Goal: Transaction & Acquisition: Purchase product/service

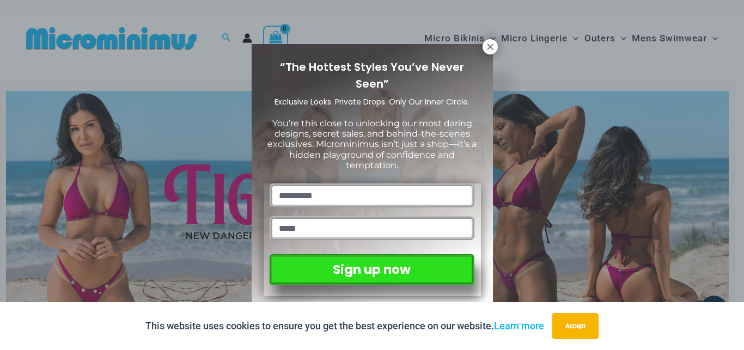
click at [491, 55] on div "“The Hottest Styles You’ve Never Seen” Exclusive Looks. Private Drops. Only Our…" at bounding box center [372, 176] width 241 height 264
click at [491, 49] on icon at bounding box center [490, 47] width 10 height 10
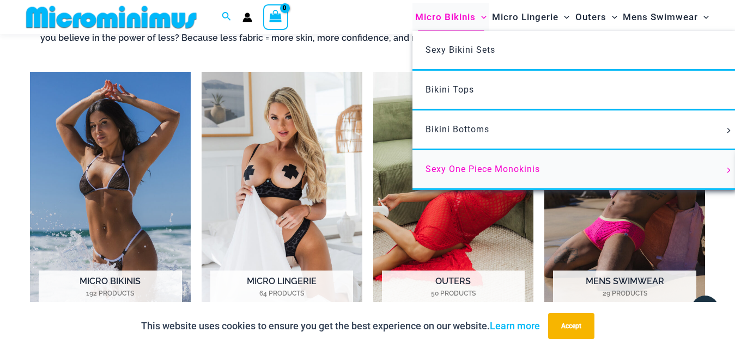
scroll to position [761, 0]
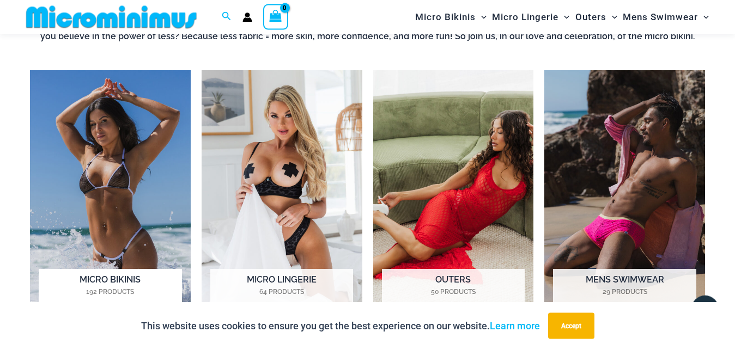
click at [137, 277] on h2 "Micro Bikinis 192 Products" at bounding box center [110, 286] width 143 height 34
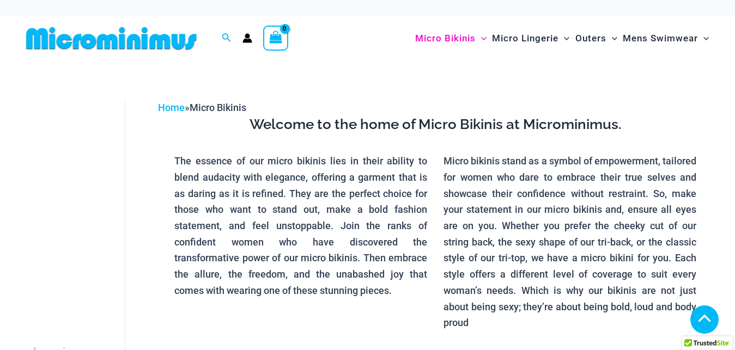
scroll to position [770, 0]
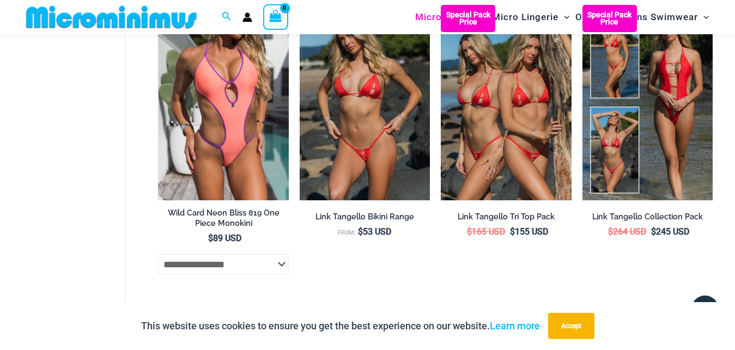
scroll to position [2564, 0]
